Goal: Navigation & Orientation: Find specific page/section

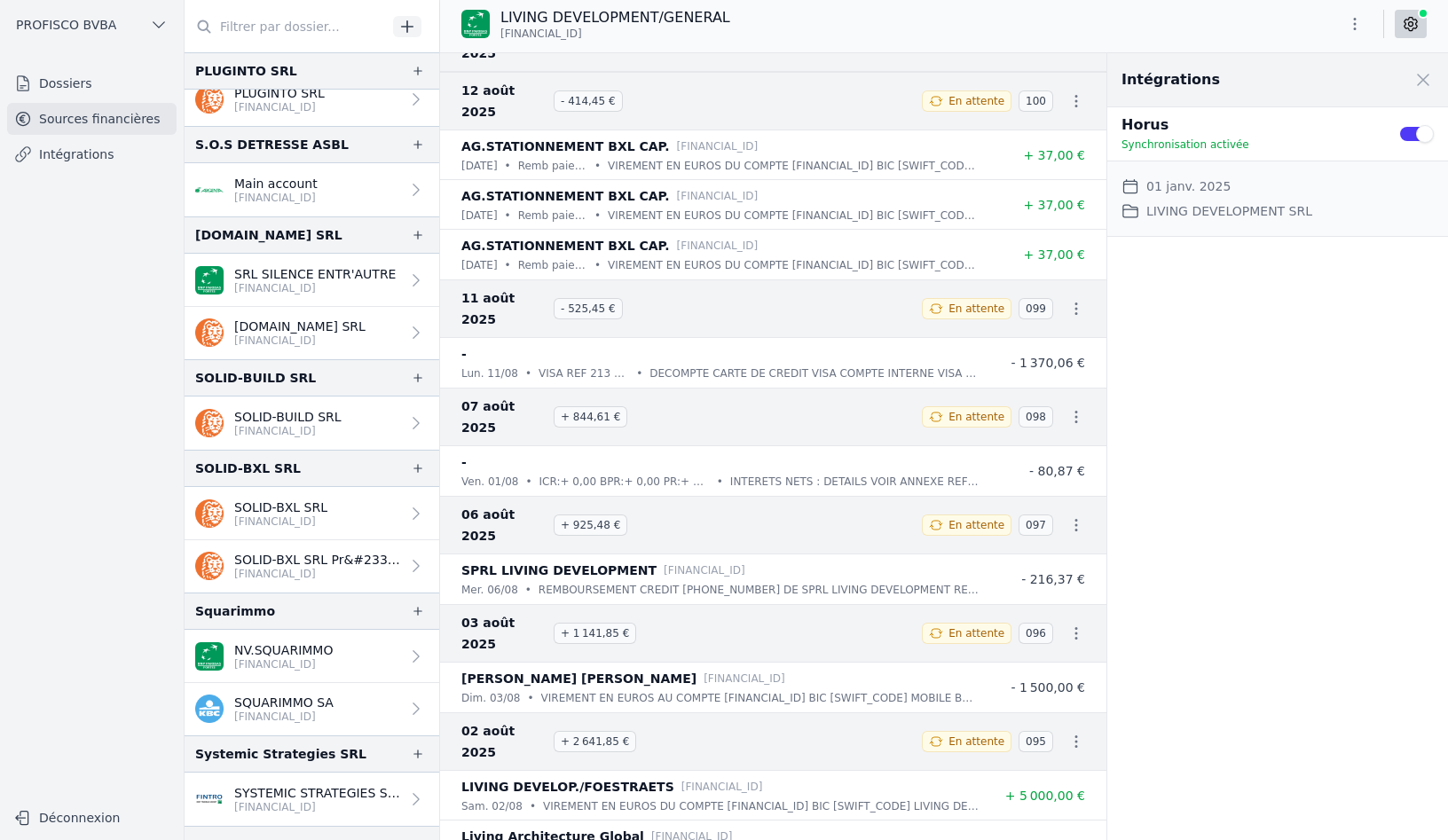
scroll to position [2661, 0]
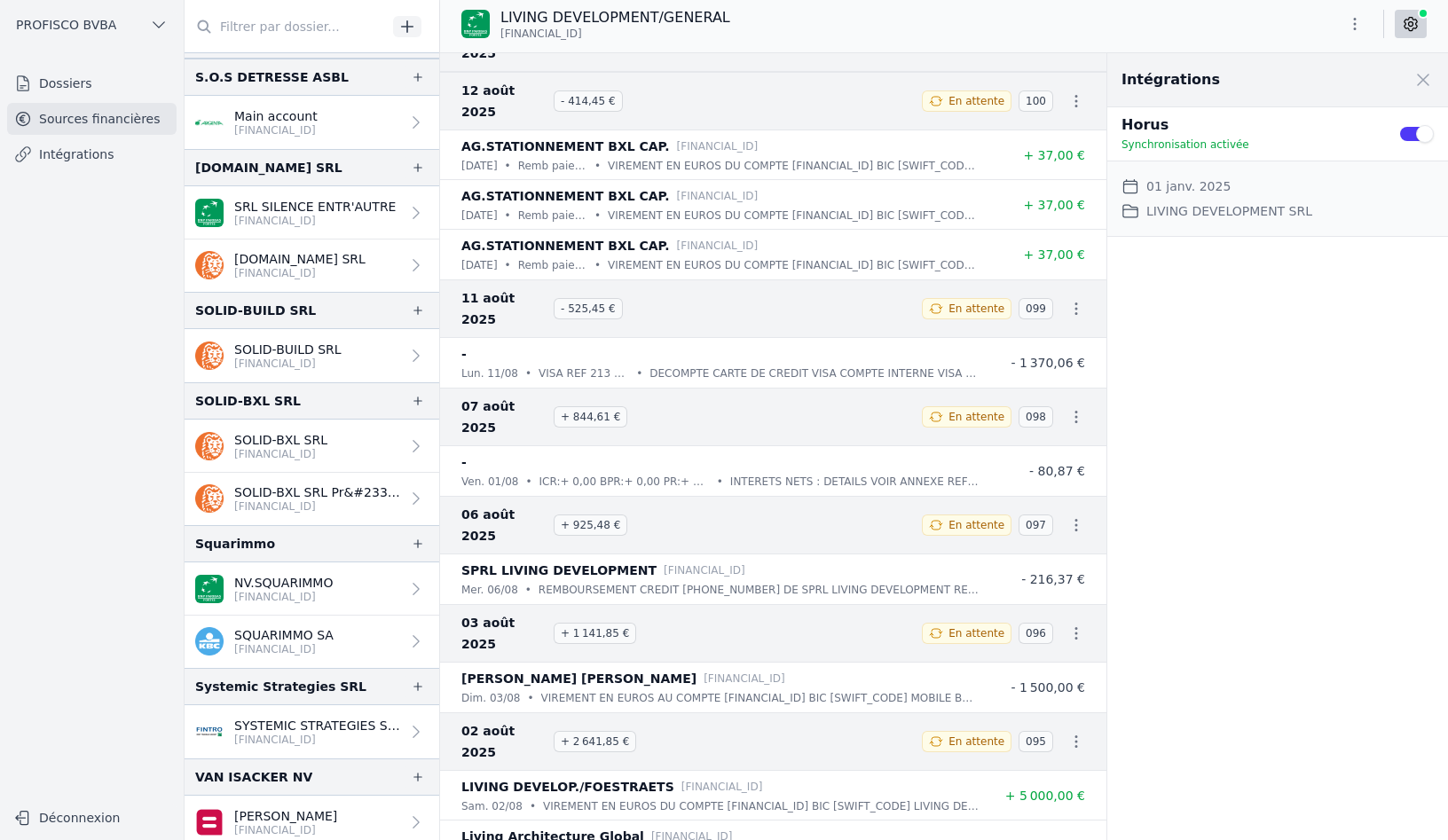
click at [312, 641] on p "SQUARIMMO SA" at bounding box center [284, 635] width 100 height 18
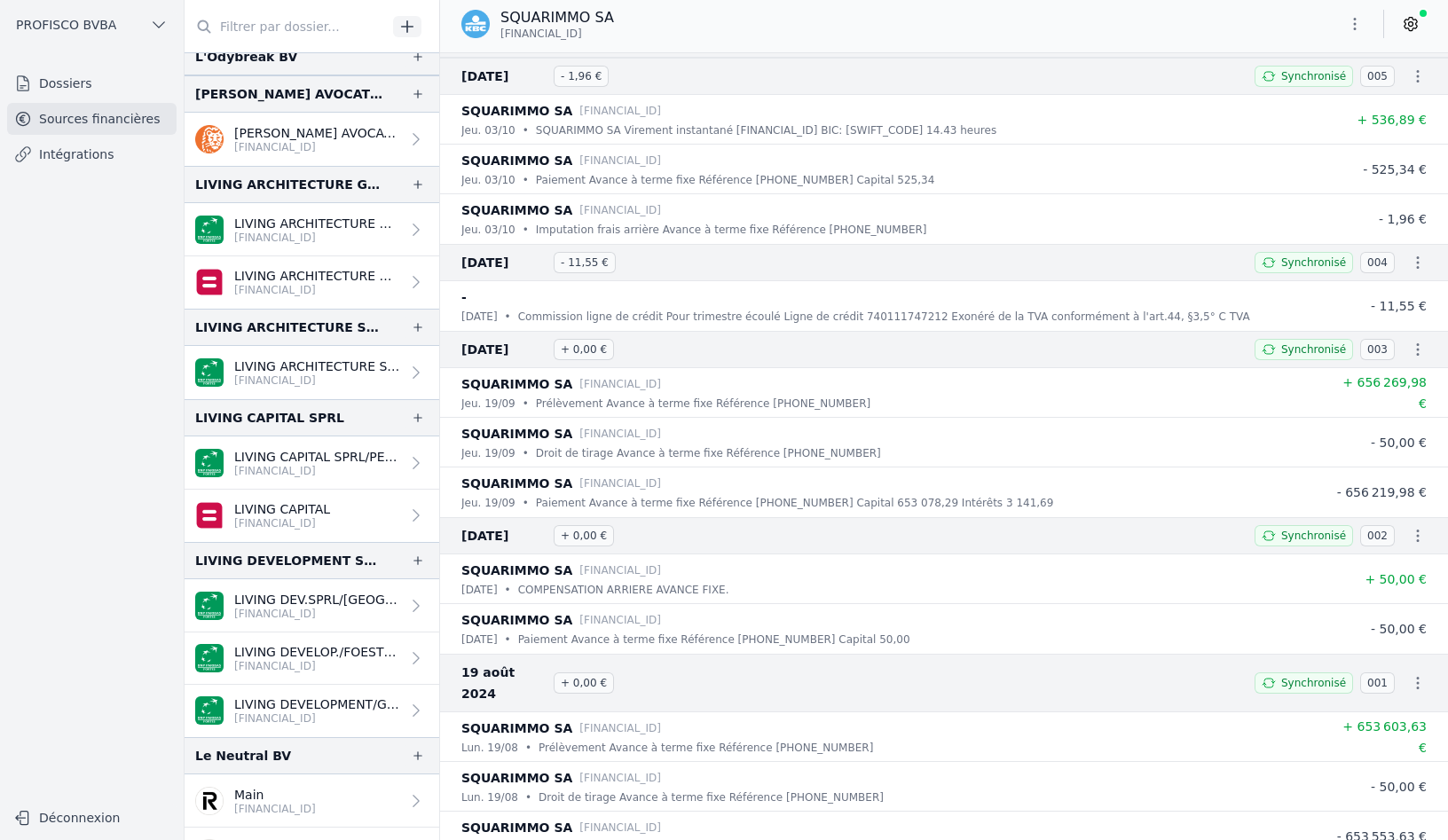
scroll to position [1242, 0]
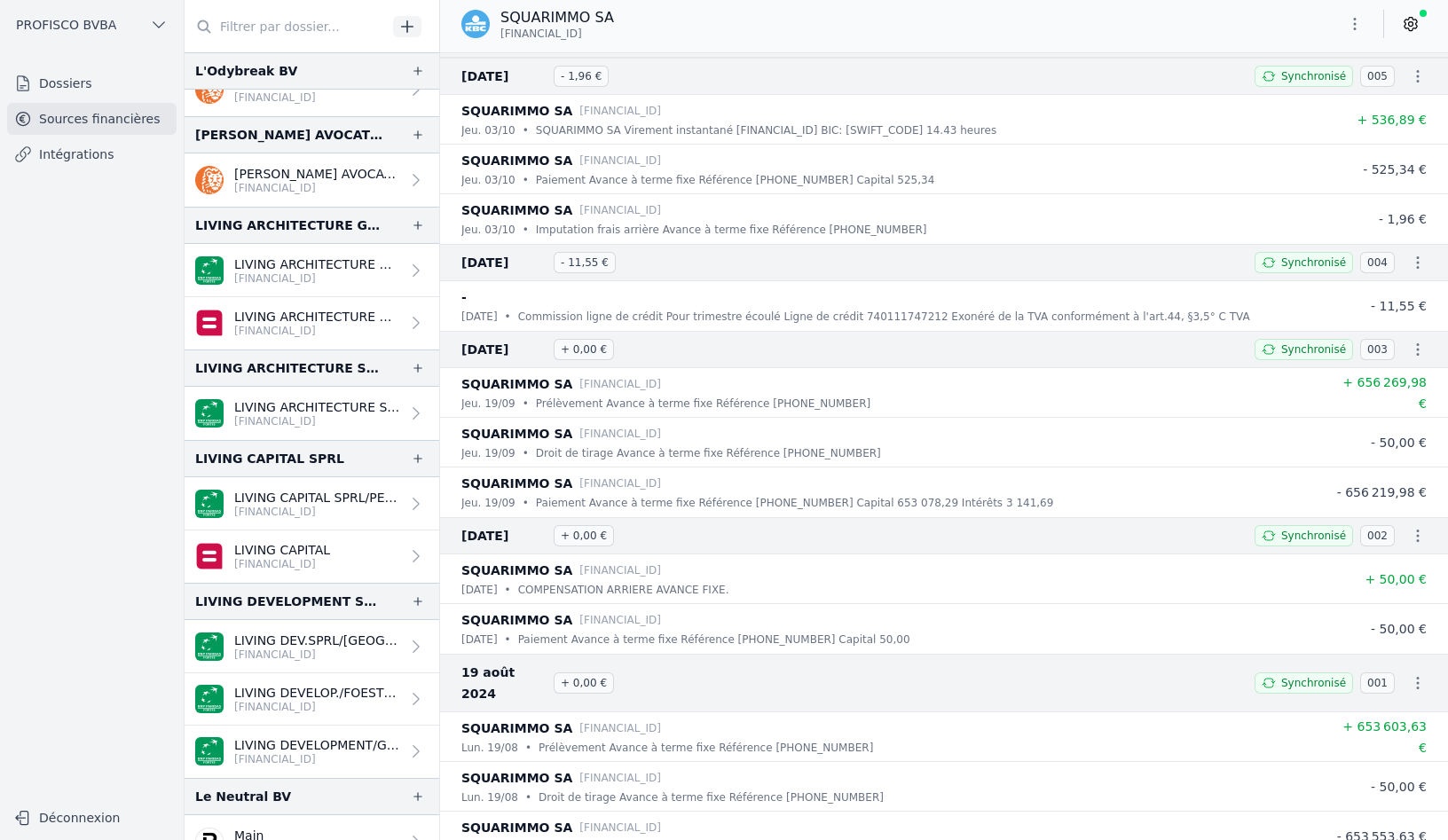
click at [315, 417] on p "[FINANCIAL_ID]" at bounding box center [317, 421] width 166 height 14
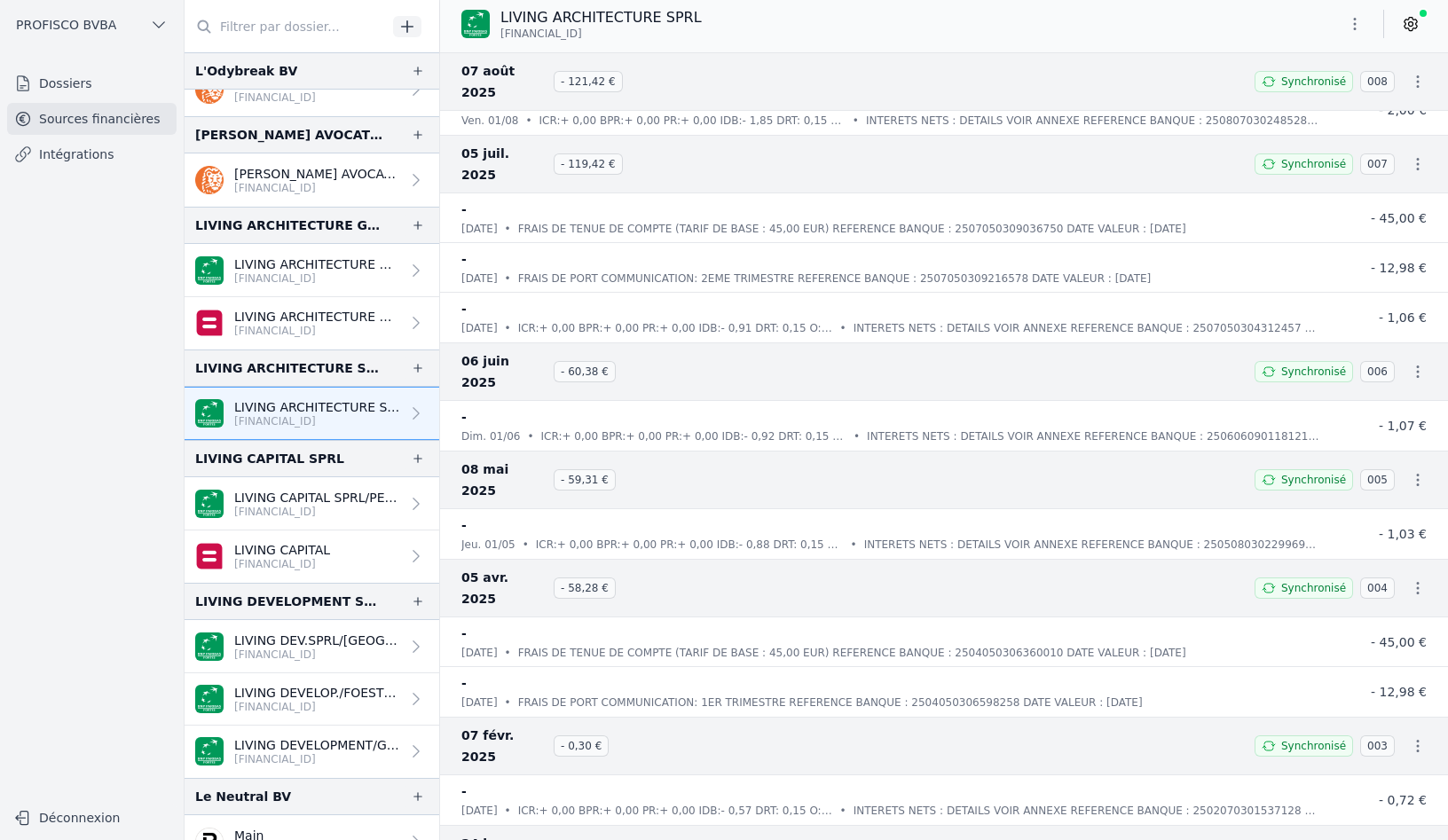
scroll to position [355, 0]
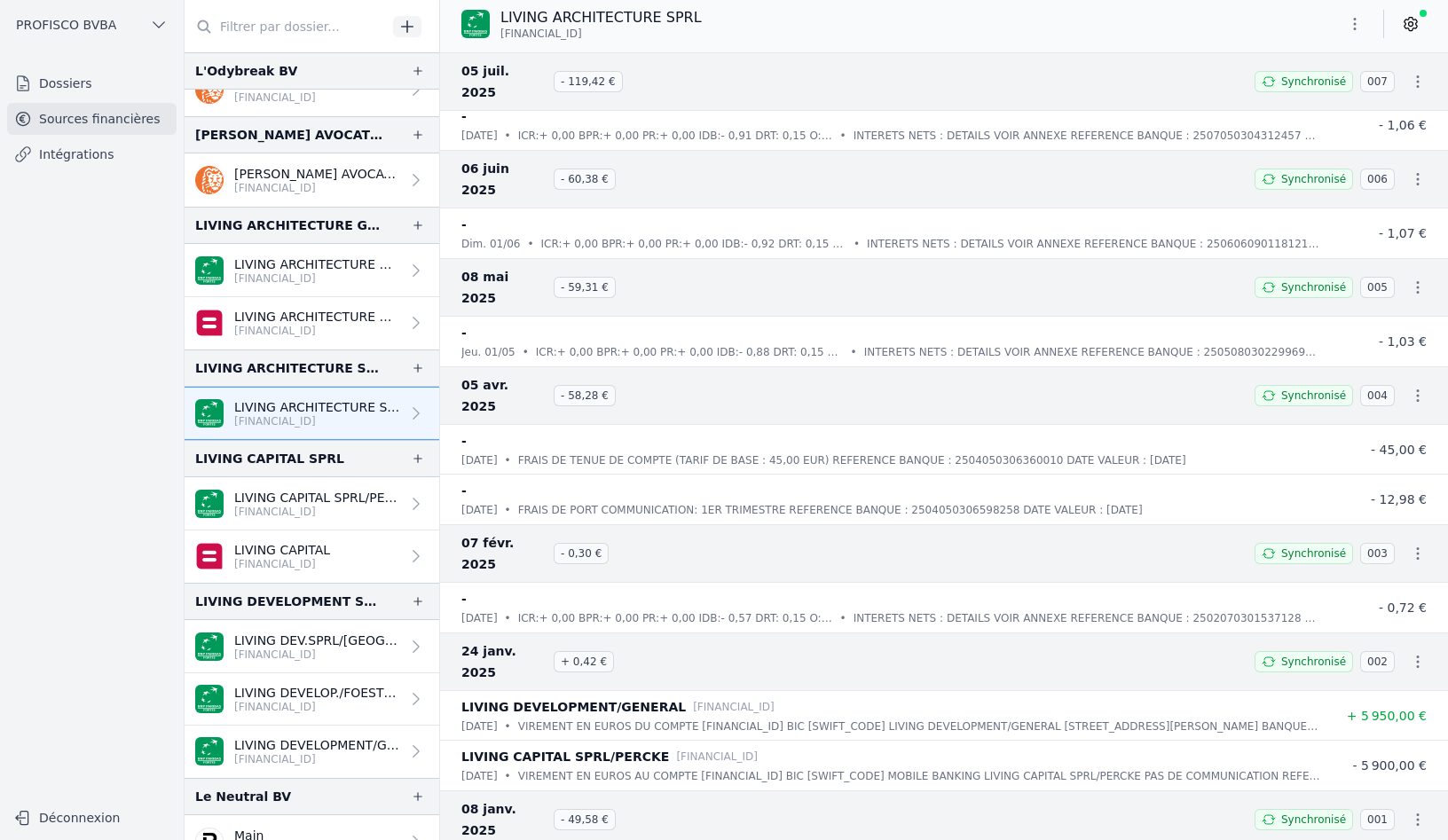
click at [335, 318] on p "LIVING ARCHITECTURE GLOBAL" at bounding box center [317, 317] width 166 height 18
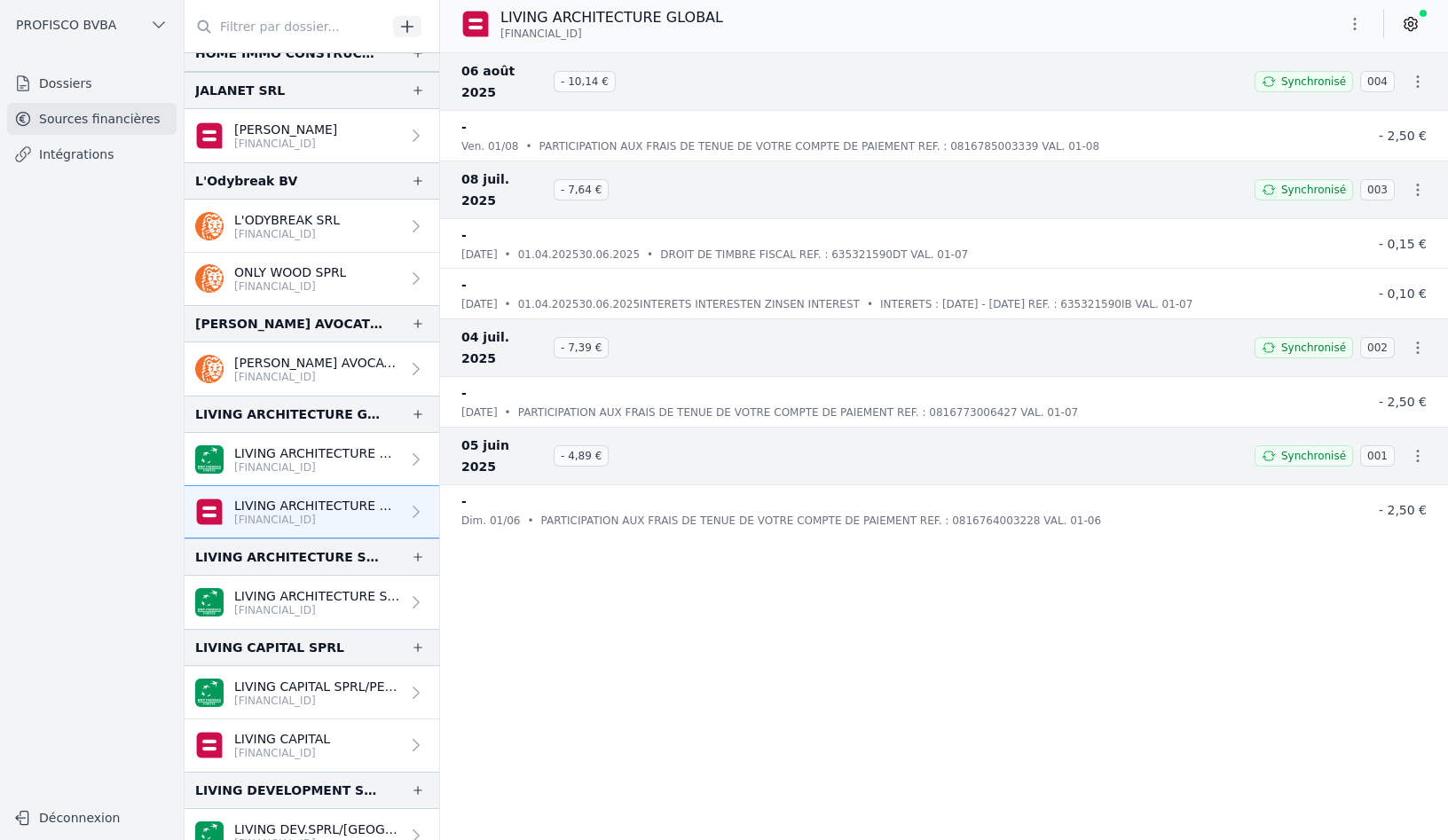
scroll to position [1065, 0]
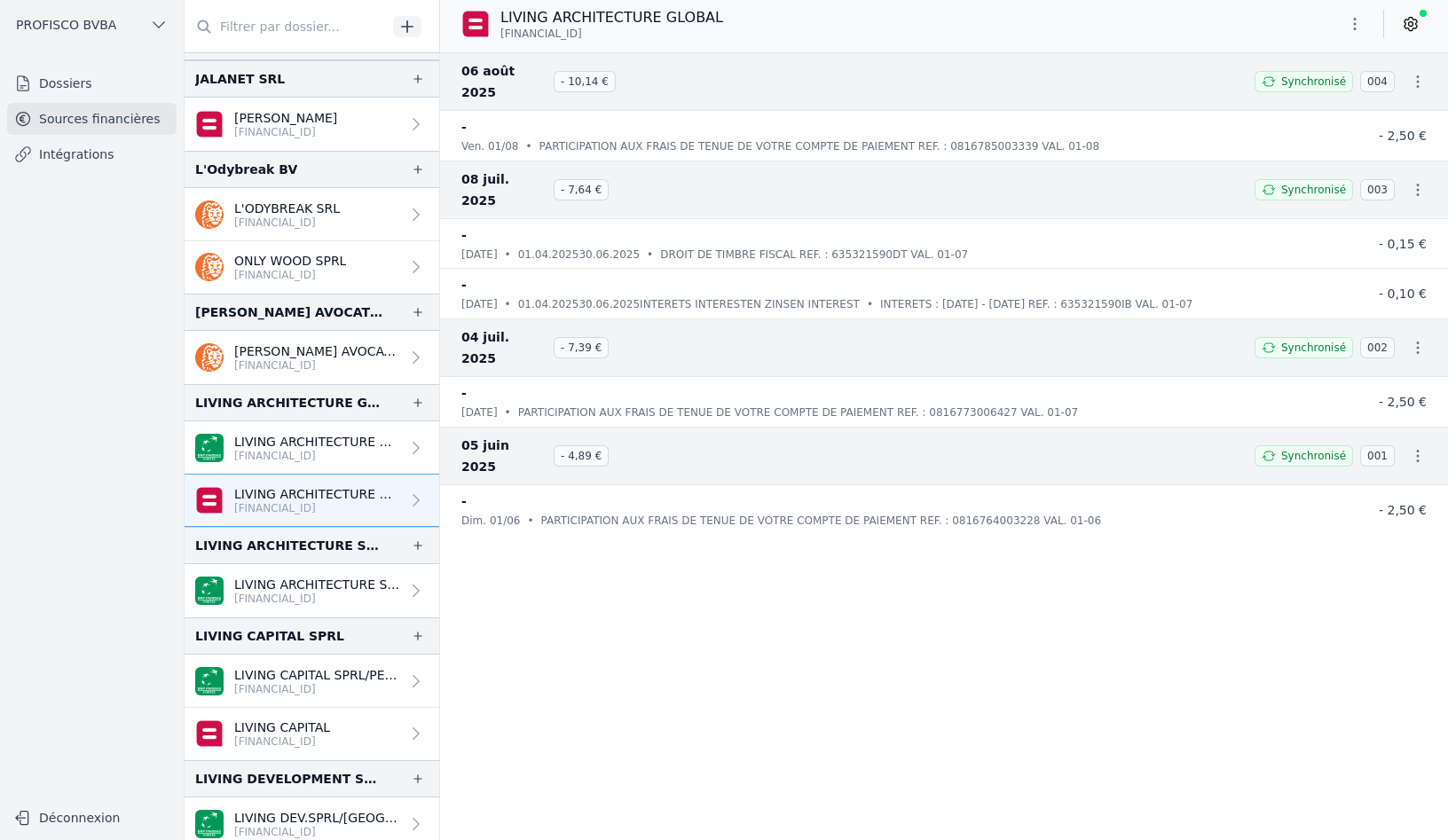
click at [324, 499] on p "LIVING ARCHITECTURE GLOBAL" at bounding box center [317, 494] width 166 height 18
click at [782, 527] on nav "06 août 2025 - 10,14 € Synchronisé 004 - ven. 01/08 • PARTICIPATION AUX FRAIS D…" at bounding box center [945, 446] width 1008 height 788
